Goal: Task Accomplishment & Management: Manage account settings

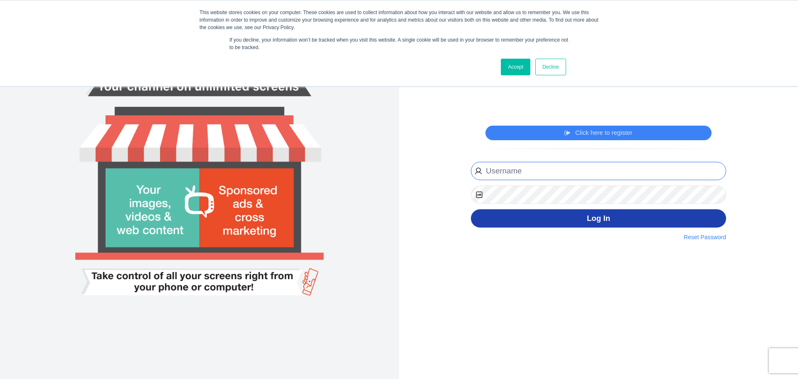
type input "[EMAIL_ADDRESS][DOMAIN_NAME]"
click at [621, 216] on button "Log In" at bounding box center [598, 218] width 255 height 19
type input "[EMAIL_ADDRESS][DOMAIN_NAME]"
click at [592, 221] on button "Log In" at bounding box center [598, 218] width 255 height 19
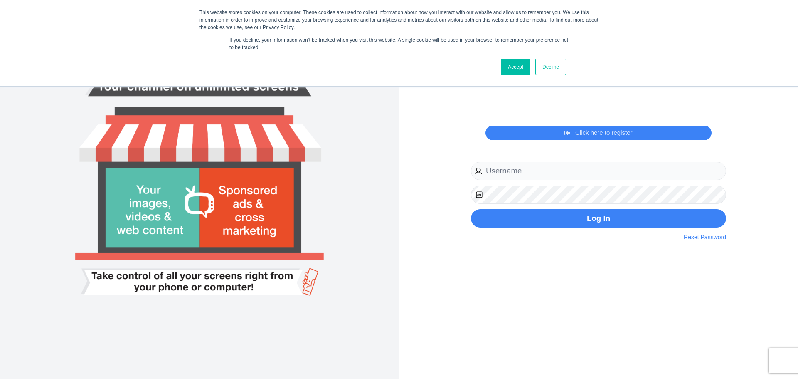
type input "[EMAIL_ADDRESS][DOMAIN_NAME]"
click at [518, 71] on link "Accept" at bounding box center [516, 67] width 30 height 17
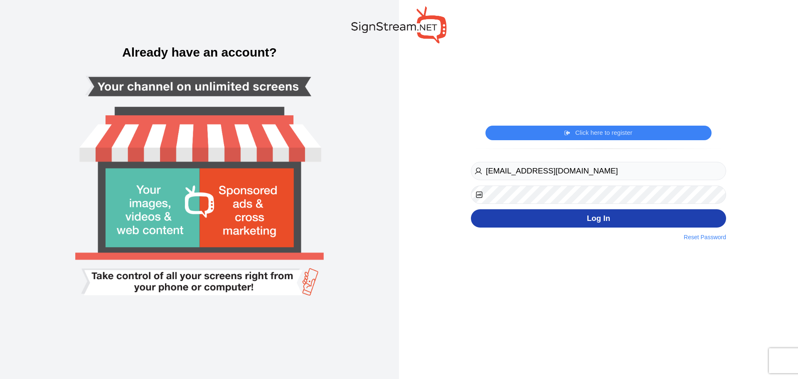
click at [620, 221] on button "Log In" at bounding box center [598, 218] width 255 height 19
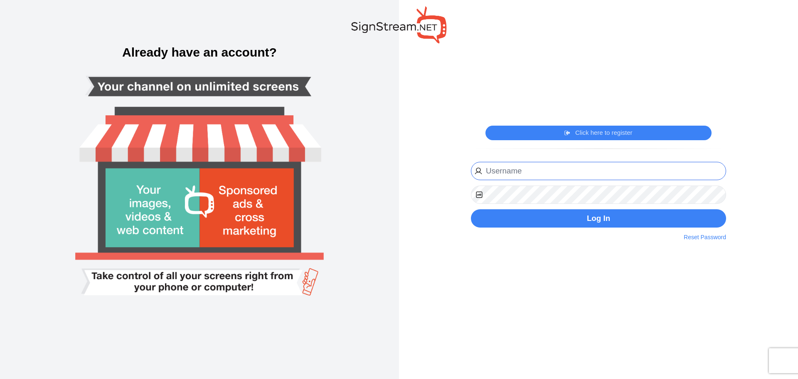
type input "[EMAIL_ADDRESS][DOMAIN_NAME]"
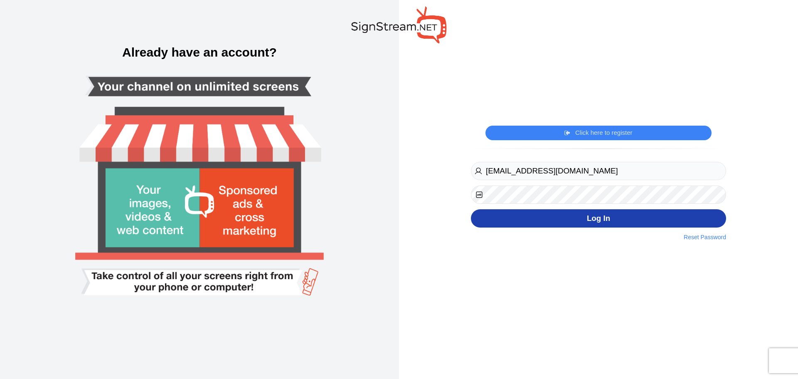
click at [492, 217] on button "Log In" at bounding box center [598, 218] width 255 height 19
type input "[EMAIL_ADDRESS][DOMAIN_NAME]"
click at [569, 217] on button "Log In" at bounding box center [598, 218] width 255 height 19
type input "Dancemcda@msn.com"
click at [604, 221] on button "Log In" at bounding box center [598, 218] width 255 height 19
